Goal: Navigation & Orientation: Go to known website

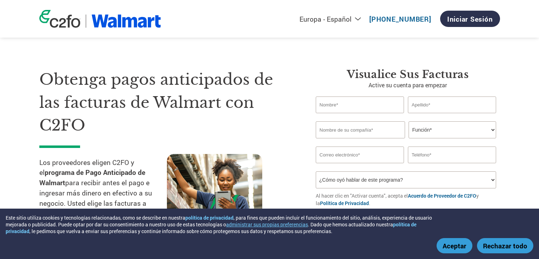
select select "es-ES"
click at [472, 19] on link "Iniciar sesión" at bounding box center [470, 19] width 60 height 16
select select "es-ES"
click at [478, 17] on link "Iniciar sesión" at bounding box center [470, 19] width 60 height 16
